Goal: Navigation & Orientation: Go to known website

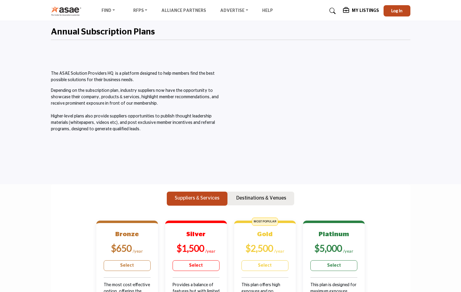
click at [70, 10] on img at bounding box center [68, 11] width 34 height 10
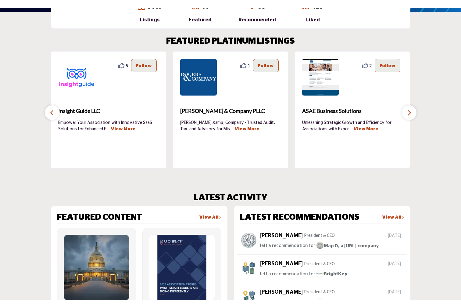
scroll to position [182, 0]
